Goal: Task Accomplishment & Management: Complete application form

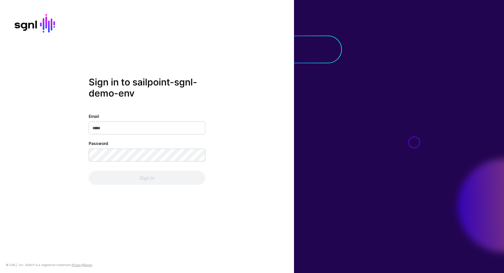
click at [0, 273] on com-1password-button at bounding box center [0, 273] width 0 height 0
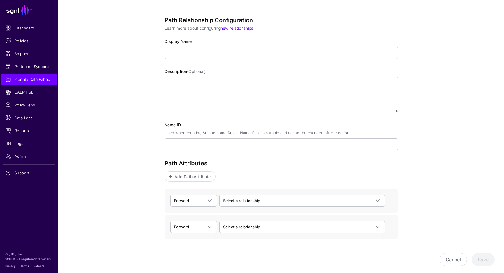
scroll to position [76, 0]
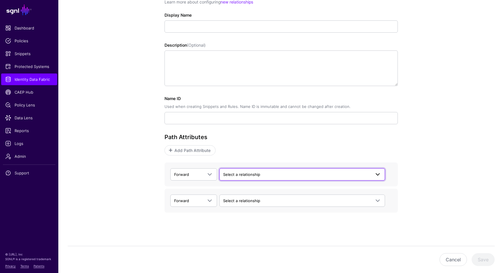
click at [295, 173] on span "Select a relationship" at bounding box center [297, 174] width 148 height 6
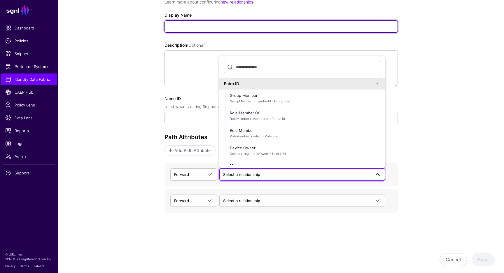
click at [277, 29] on input "Display Name" at bounding box center [281, 26] width 233 height 12
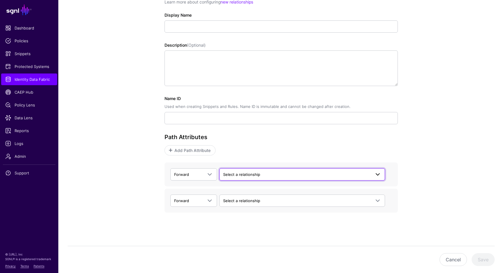
click at [243, 172] on span "Select a relationship" at bounding box center [241, 174] width 37 height 5
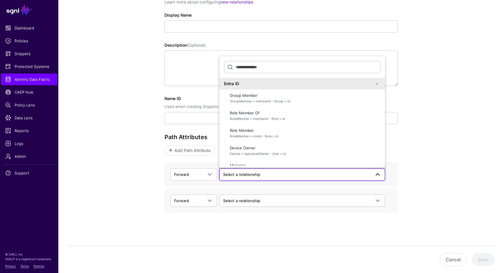
click at [380, 83] on span at bounding box center [377, 83] width 7 height 7
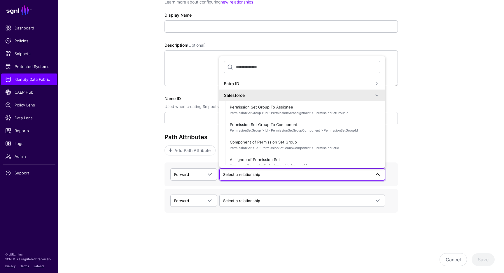
click at [378, 97] on span at bounding box center [377, 95] width 7 height 7
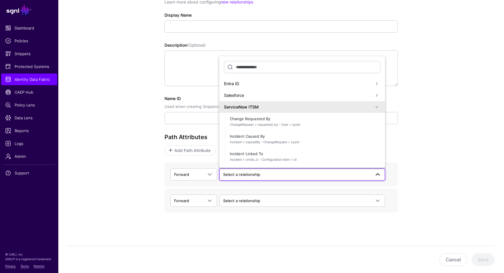
click at [378, 97] on span at bounding box center [377, 95] width 7 height 7
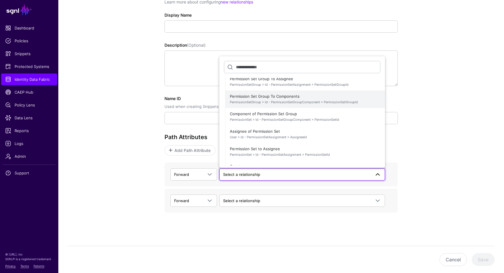
scroll to position [20, 0]
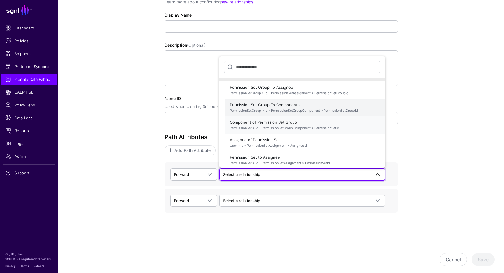
click at [375, 119] on span "Component of Permission Set Group PermissionSet > Id - PermissionSetGroupCompon…" at bounding box center [305, 125] width 151 height 14
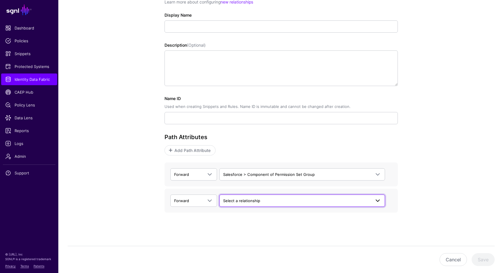
click at [376, 203] on span at bounding box center [377, 200] width 7 height 7
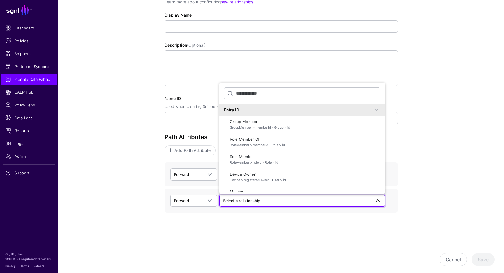
click at [374, 113] on div "Entra ID" at bounding box center [302, 110] width 166 height 12
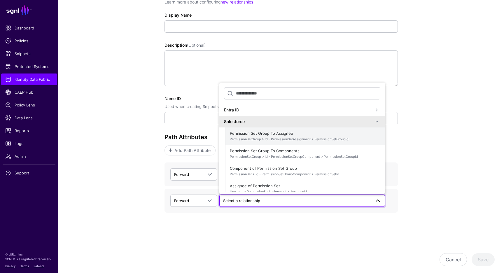
click at [354, 141] on span "PermissionSetGroup > Id - PermissionSetAssignment > PermissionSetGroupId" at bounding box center [305, 139] width 151 height 5
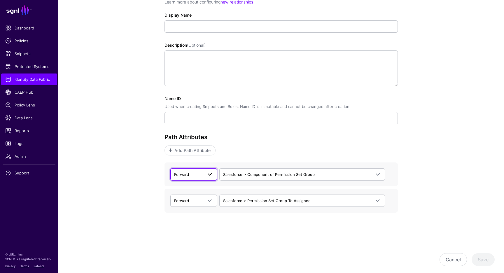
click at [200, 171] on span "Forward" at bounding box center [193, 174] width 39 height 7
click at [199, 194] on div "Backward" at bounding box center [193, 197] width 37 height 6
click at [201, 200] on span "Forward" at bounding box center [188, 201] width 29 height 6
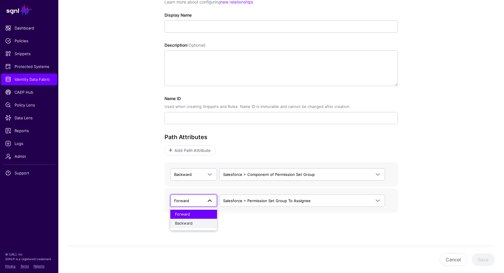
click at [202, 222] on div "Backward" at bounding box center [193, 224] width 37 height 6
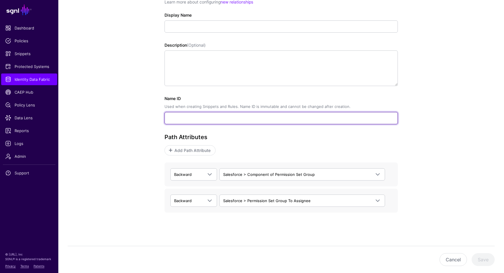
click at [196, 120] on input "Name ID Used when creating Snippets and Rules. Name ID is immutable and cannot …" at bounding box center [281, 118] width 233 height 12
type input "****"
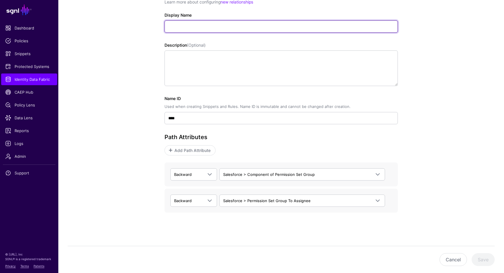
click at [198, 29] on input "Display Name" at bounding box center [281, 26] width 233 height 12
type input "****"
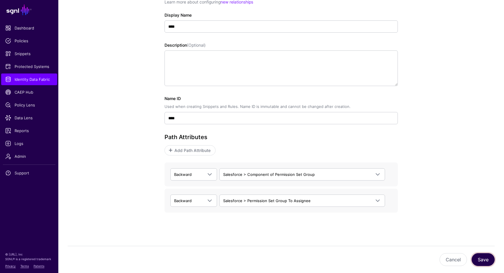
click at [485, 261] on button "Save" at bounding box center [483, 259] width 23 height 13
click at [211, 178] on link "Backward" at bounding box center [193, 174] width 47 height 12
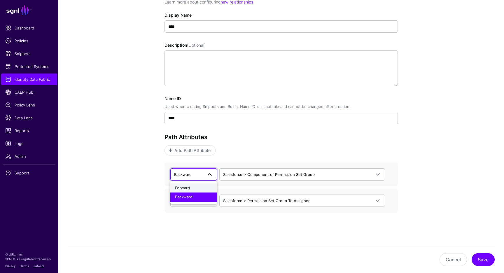
click at [204, 186] on div "Forward" at bounding box center [193, 188] width 37 height 6
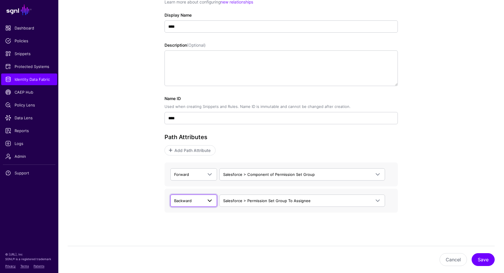
click at [211, 202] on span at bounding box center [209, 200] width 7 height 7
click at [281, 225] on div "Path Relationship Configuration Learn more about configuring new relationships …" at bounding box center [281, 109] width 233 height 239
click at [478, 260] on button "Save" at bounding box center [483, 259] width 23 height 13
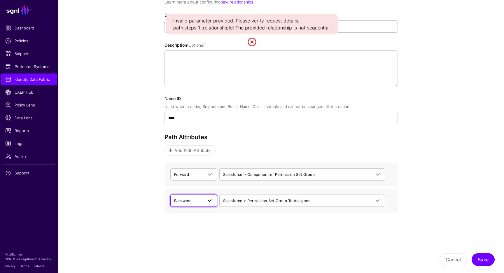
click at [206, 206] on link "Backward" at bounding box center [193, 201] width 47 height 12
click at [204, 217] on button "Forward" at bounding box center [193, 214] width 47 height 9
click at [488, 258] on button "Save" at bounding box center [483, 259] width 23 height 13
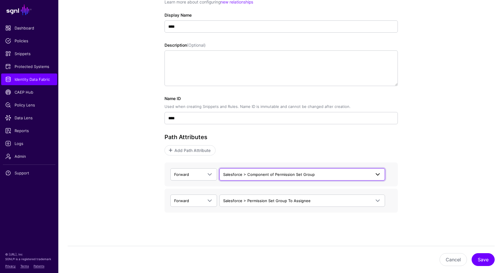
click at [286, 176] on span "Salesforce > Component of Permission Set Group" at bounding box center [269, 174] width 92 height 5
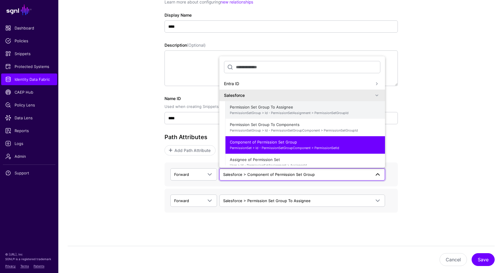
click at [289, 117] on button "Permission Set Group To Assignee PermissionSetGroup > Id - PermissionSetAssignm…" at bounding box center [305, 110] width 160 height 18
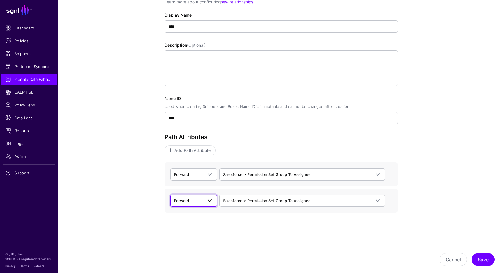
click at [213, 200] on span at bounding box center [209, 200] width 7 height 7
click at [206, 223] on div "Backward" at bounding box center [193, 224] width 37 height 6
click at [483, 262] on button "Save" at bounding box center [483, 259] width 23 height 13
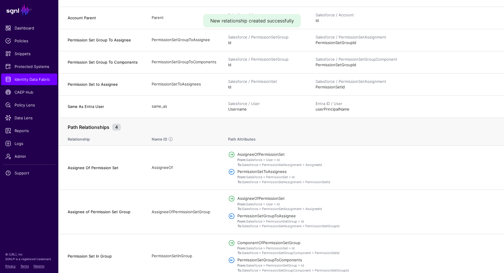
scroll to position [641, 0]
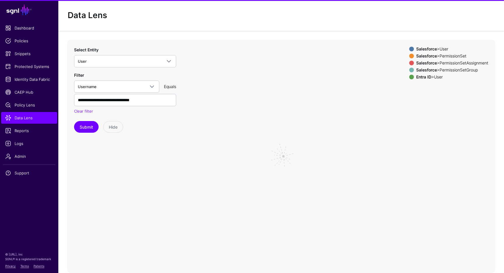
scroll to position [17, 0]
